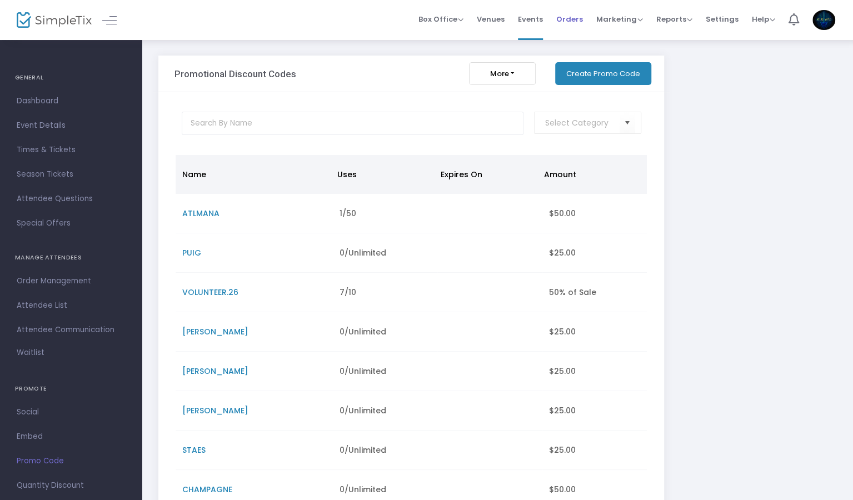
click at [580, 23] on span "Orders" at bounding box center [569, 19] width 27 height 28
